Goal: Information Seeking & Learning: Learn about a topic

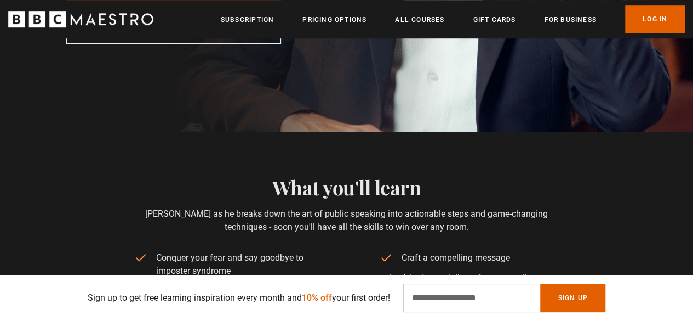
scroll to position [219, 0]
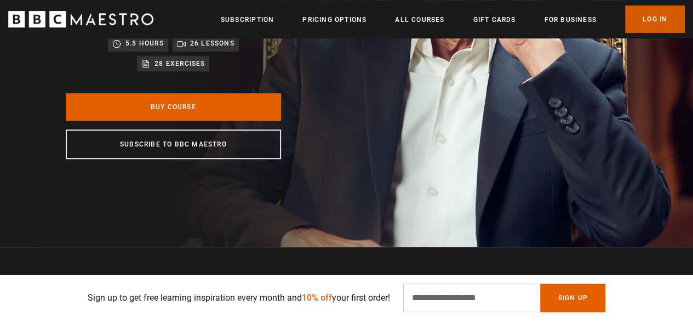
click at [673, 22] on link "Log In" at bounding box center [655, 18] width 60 height 27
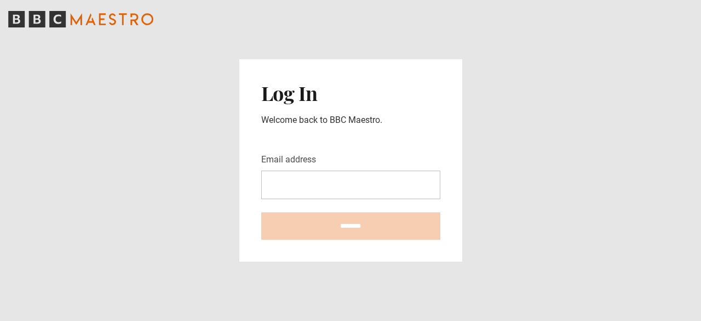
type input "**********"
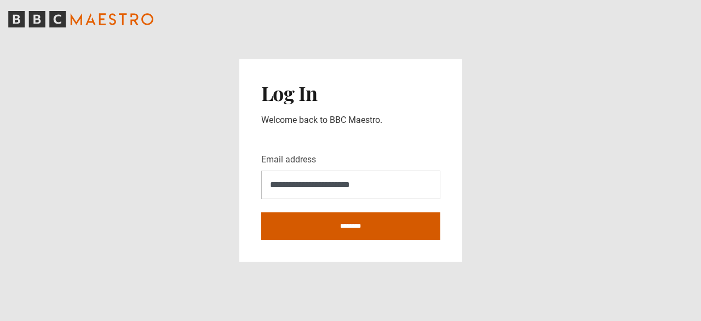
click at [353, 223] on input "********" at bounding box center [350, 225] width 179 height 27
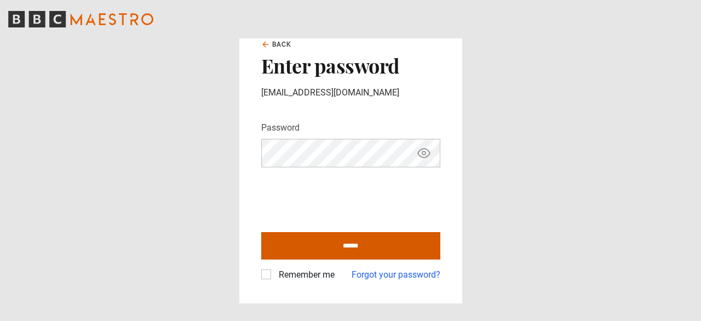
click at [394, 251] on input "******" at bounding box center [350, 245] width 179 height 27
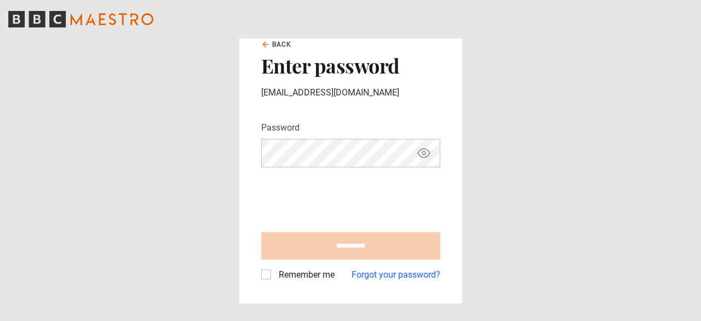
type input "**********"
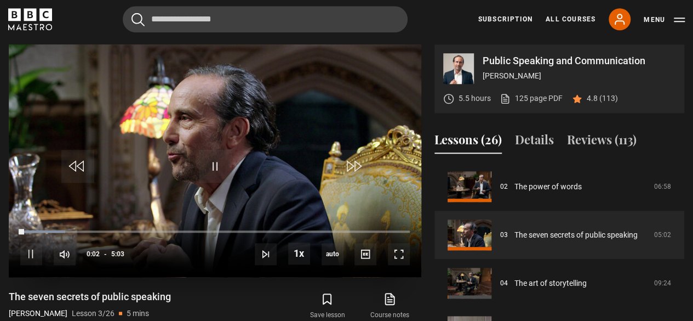
click at [295, 185] on video "Video Player" at bounding box center [215, 160] width 413 height 232
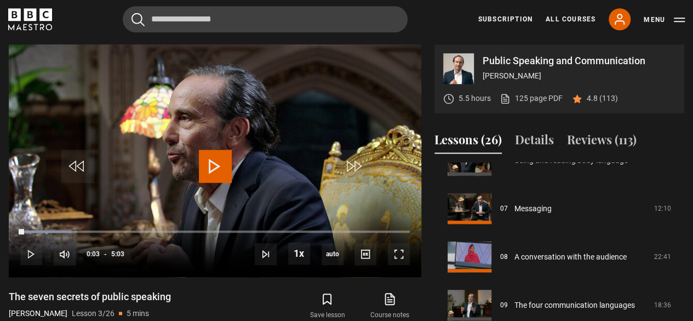
scroll to position [261, 0]
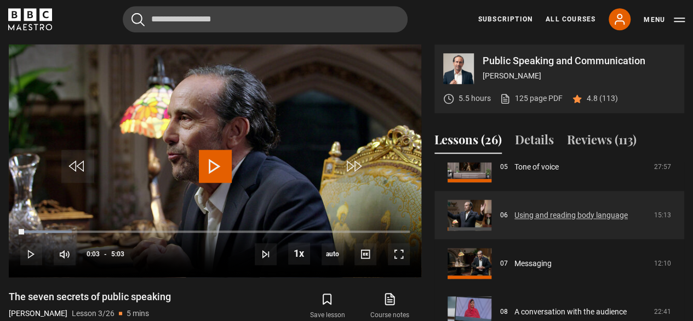
click at [515, 217] on link "Using and reading body language" at bounding box center [571, 215] width 113 height 12
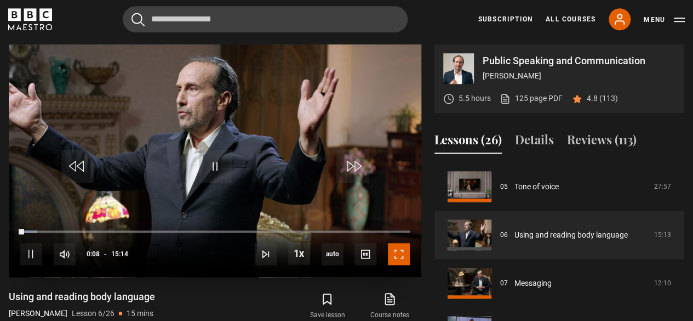
click at [405, 250] on span "Video Player" at bounding box center [399, 254] width 22 height 22
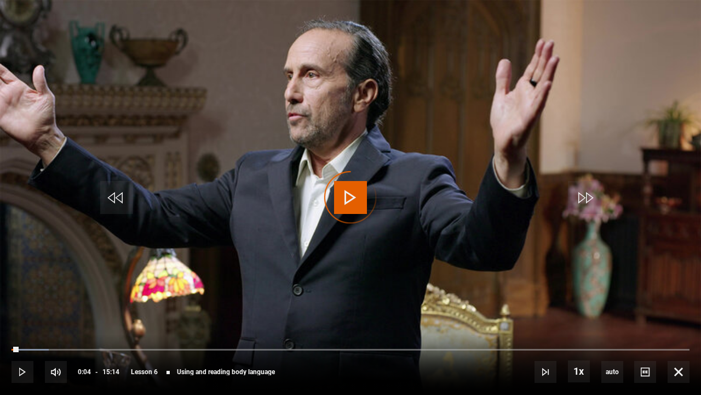
drag, startPoint x: 14, startPoint y: 347, endPoint x: 0, endPoint y: 347, distance: 14.2
click at [0, 320] on div "10s Skip Back 10 seconds Play 10s Skip Forward 10 seconds Loaded : 5.47% 00:04 …" at bounding box center [350, 364] width 701 height 61
click at [470, 300] on video "Video Player" at bounding box center [350, 197] width 701 height 395
click at [338, 210] on span "Video Player" at bounding box center [350, 197] width 33 height 33
click at [680, 320] on span "Video Player" at bounding box center [679, 372] width 22 height 22
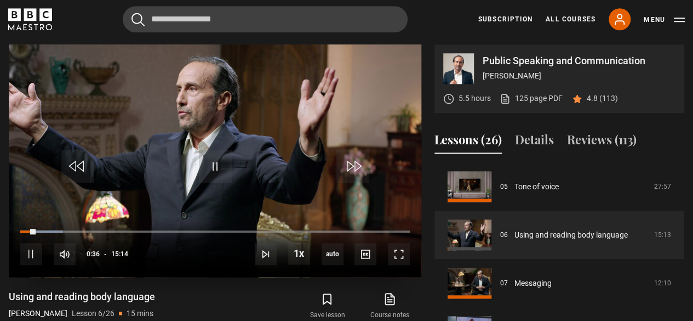
click at [316, 124] on video "Video Player" at bounding box center [215, 160] width 413 height 232
click at [327, 159] on video "Video Player" at bounding box center [215, 160] width 413 height 232
drag, startPoint x: 407, startPoint y: 251, endPoint x: 407, endPoint y: 299, distance: 47.7
click at [407, 251] on span "Video Player" at bounding box center [399, 254] width 22 height 22
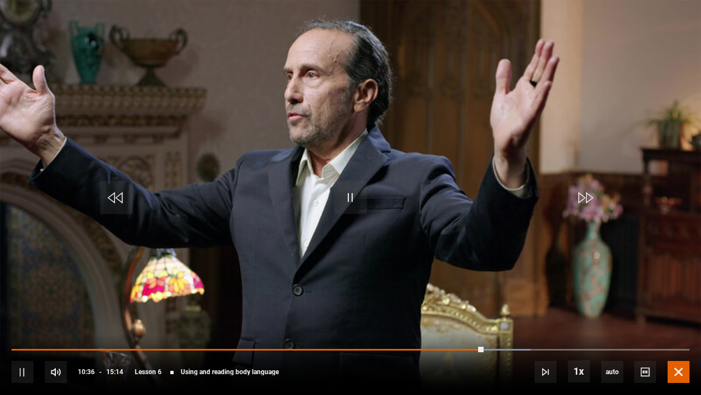
click at [675, 320] on span "Video Player" at bounding box center [679, 372] width 22 height 22
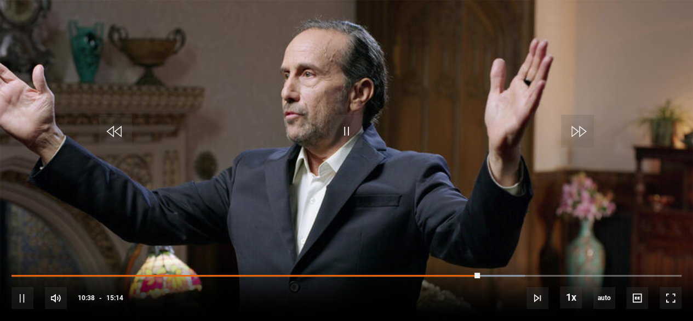
scroll to position [241, 0]
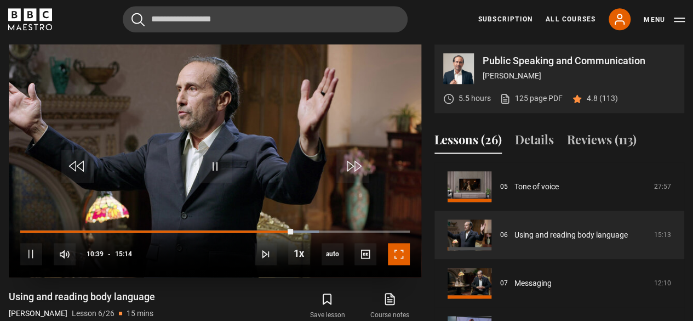
click at [402, 250] on span "Video Player" at bounding box center [399, 254] width 22 height 22
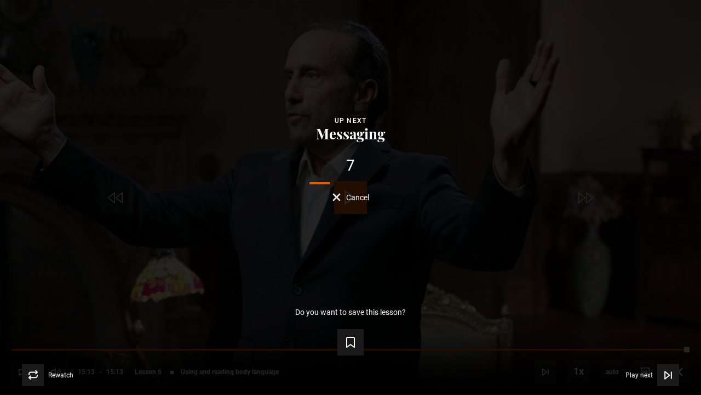
click at [347, 202] on div "Lesson Completed Up next Messaging 7 Cancel Do you want to save this lesson? Sa…" at bounding box center [350, 197] width 701 height 395
click at [342, 198] on button "Cancel" at bounding box center [351, 197] width 37 height 8
